Goal: Check status

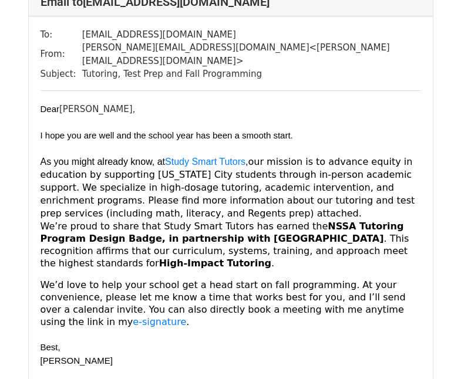
scroll to position [117, 0]
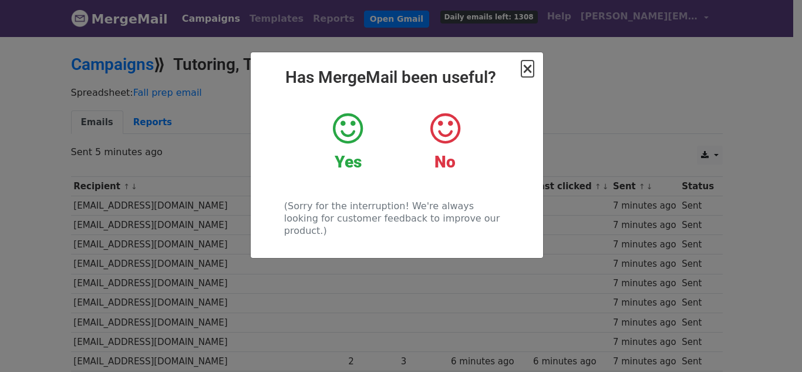
click at [525, 71] on span "×" at bounding box center [527, 68] width 12 height 16
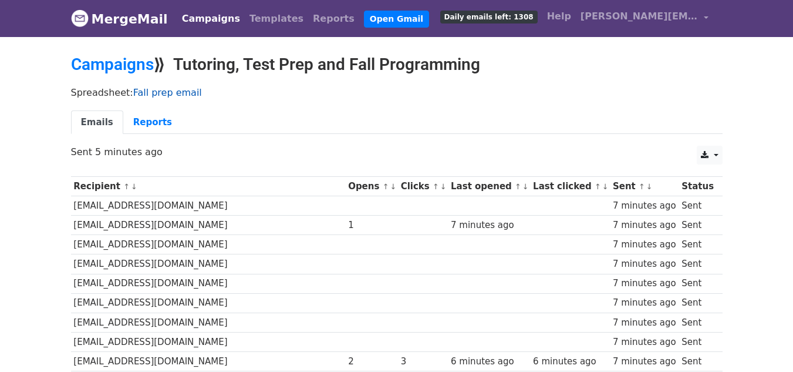
click at [153, 92] on link "Fall prep email" at bounding box center [167, 92] width 69 height 11
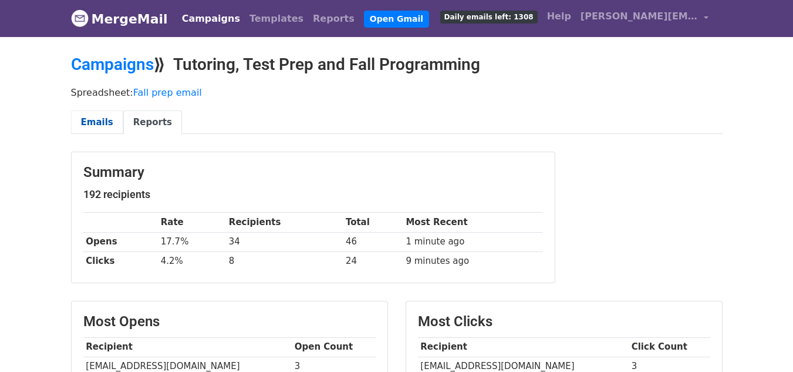
click at [86, 126] on link "Emails" at bounding box center [97, 122] width 52 height 24
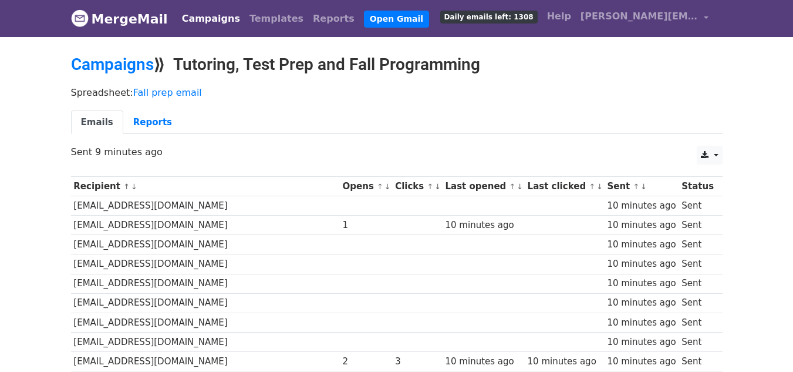
drag, startPoint x: 489, startPoint y: 60, endPoint x: 355, endPoint y: 75, distance: 135.2
click at [355, 75] on div "Campaigns ⟫ Tutoring, Test Prep and Fall Programming" at bounding box center [396, 68] width 669 height 26
click at [121, 65] on link "Campaigns" at bounding box center [112, 64] width 83 height 19
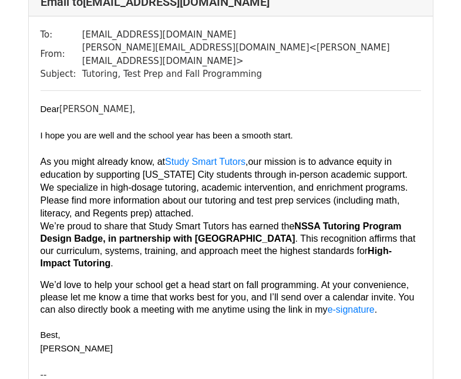
scroll to position [117, 0]
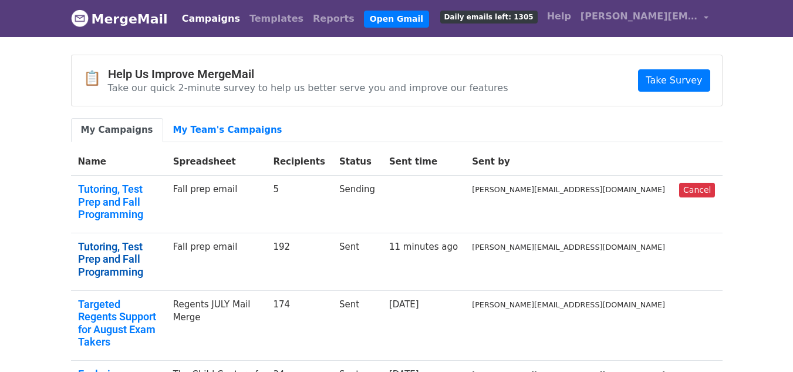
click at [147, 240] on link "Tutoring, Test Prep and Fall Programming" at bounding box center [118, 259] width 81 height 38
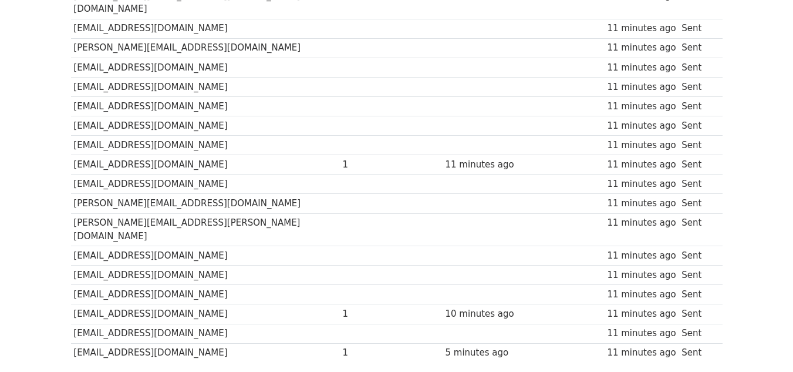
scroll to position [3659, 0]
